Goal: Check status: Check status

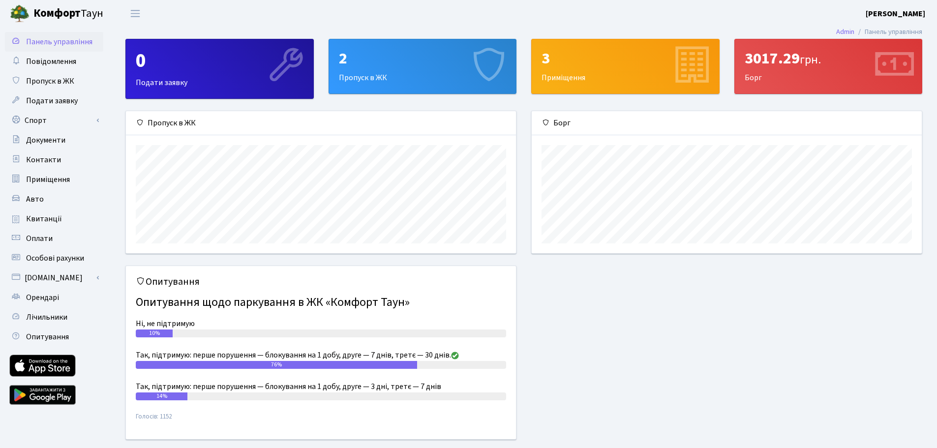
scroll to position [142, 390]
click at [39, 212] on link "Квитанції" at bounding box center [54, 219] width 98 height 20
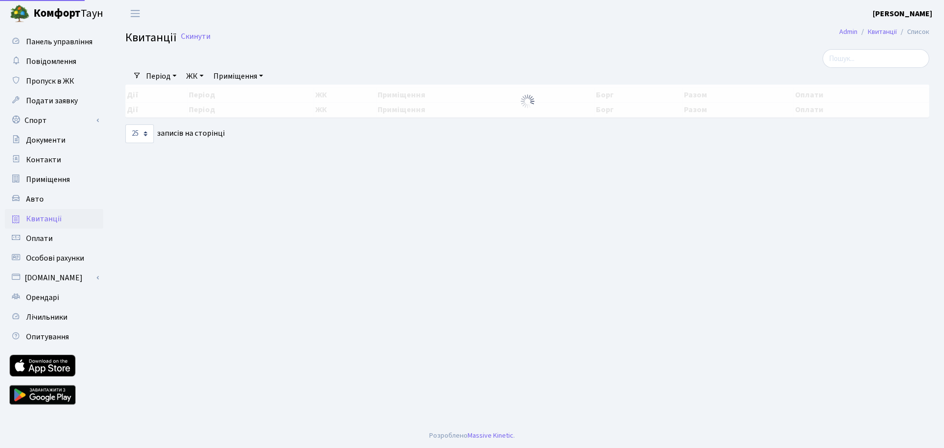
select select "25"
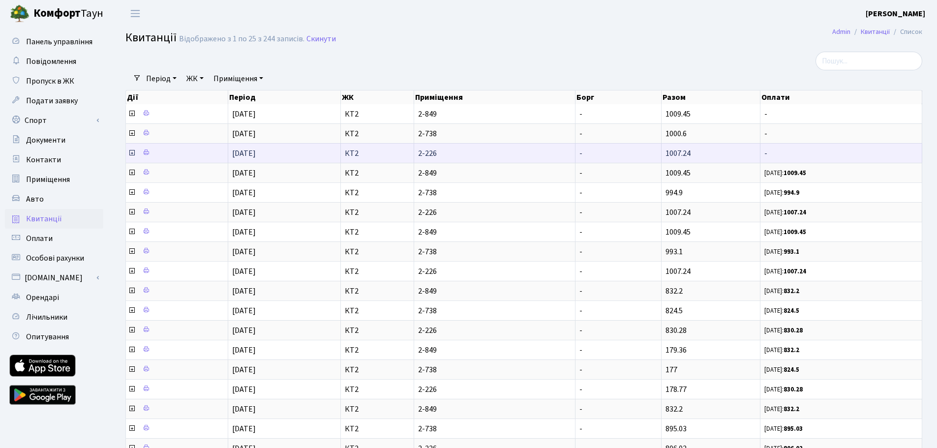
click at [131, 151] on icon at bounding box center [132, 153] width 8 height 8
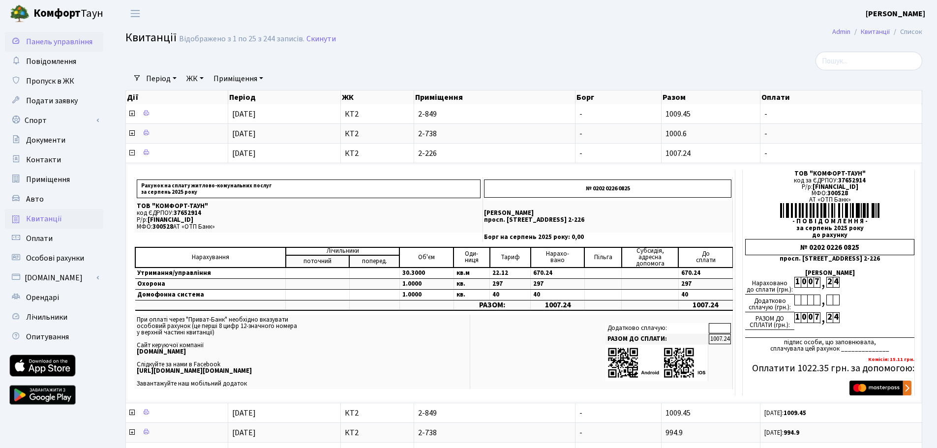
click at [53, 41] on span "Панель управління" at bounding box center [59, 41] width 66 height 11
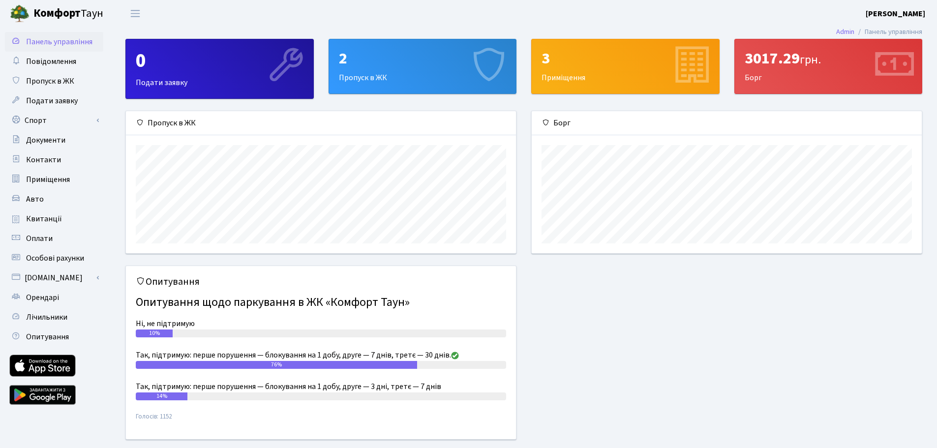
scroll to position [142, 390]
